Goal: Navigation & Orientation: Find specific page/section

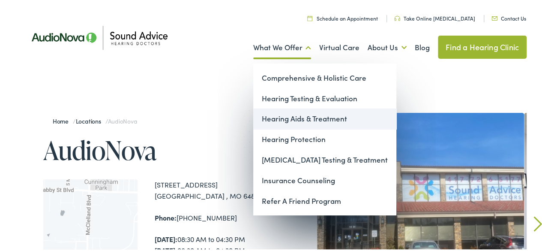
click at [283, 118] on link "Hearing Aids & Treatment" at bounding box center [324, 117] width 143 height 21
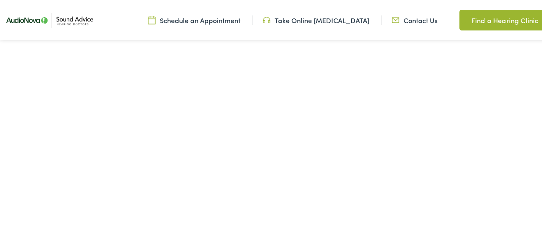
scroll to position [1672, 0]
click at [506, 18] on link "Find a Hearing Clinic" at bounding box center [503, 19] width 86 height 21
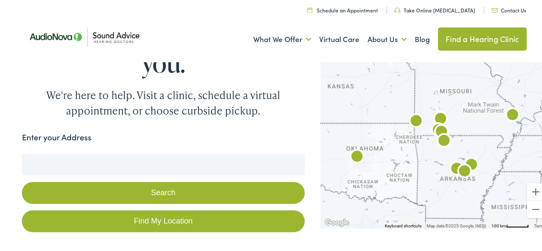
scroll to position [43, 0]
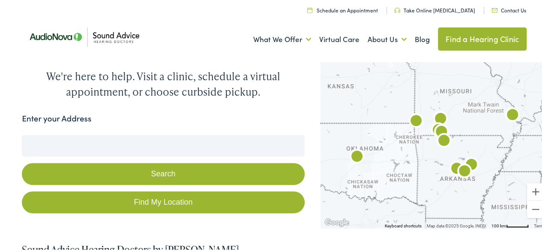
click at [76, 137] on input "Enter your Address" at bounding box center [163, 144] width 283 height 21
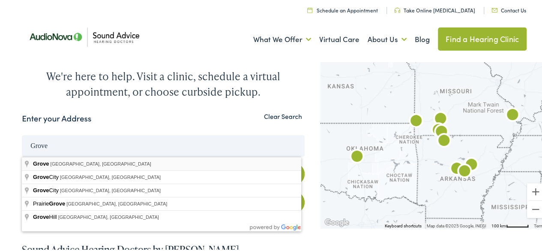
type input "[GEOGRAPHIC_DATA], [GEOGRAPHIC_DATA], [GEOGRAPHIC_DATA]"
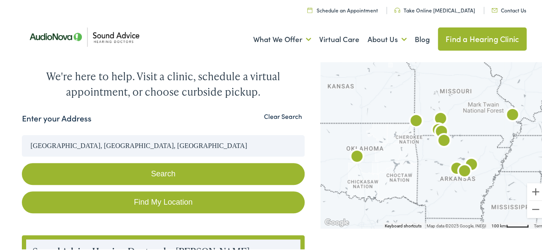
click at [154, 169] on button "Search" at bounding box center [163, 173] width 283 height 22
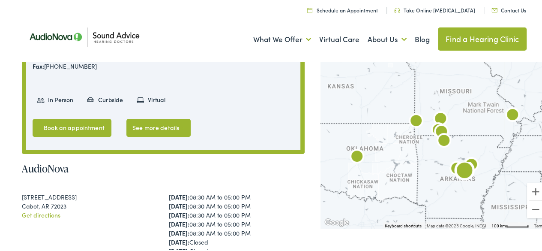
scroll to position [472, 0]
